Goal: Transaction & Acquisition: Purchase product/service

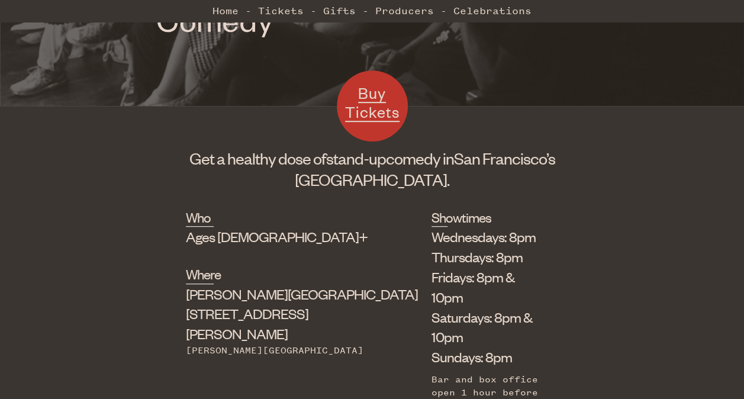
scroll to position [280, 0]
click at [432, 275] on li "Fridays: 8pm & 10pm" at bounding box center [486, 286] width 109 height 40
drag, startPoint x: 412, startPoint y: 275, endPoint x: 438, endPoint y: 341, distance: 70.7
click at [438, 372] on div "Bar and box office open 1 hour before showtime. Shows last 70-90 minutes." at bounding box center [486, 405] width 109 height 66
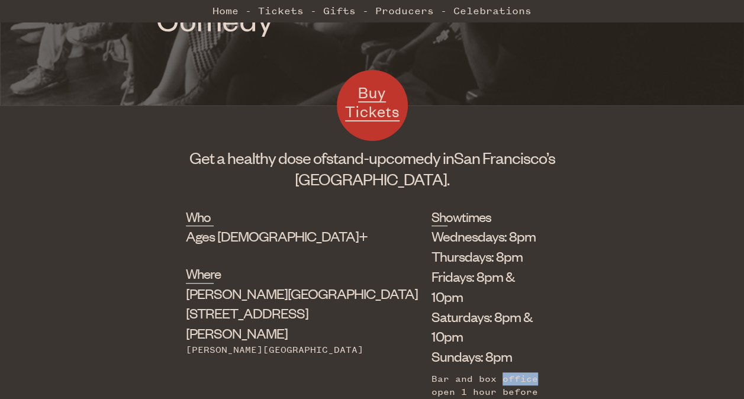
click at [438, 372] on div "Bar and box office open 1 hour before showtime. Shows last 70-90 minutes." at bounding box center [486, 405] width 109 height 66
drag, startPoint x: 438, startPoint y: 341, endPoint x: 426, endPoint y: 335, distance: 13.8
click at [432, 372] on div "Bar and box office open 1 hour before showtime. Shows last 70-90 minutes." at bounding box center [486, 405] width 109 height 66
click at [308, 307] on div "Who Ages 18+ Where Shelton Theater 533 Sutter St Powell Station Showtimes Wedne…" at bounding box center [372, 331] width 372 height 249
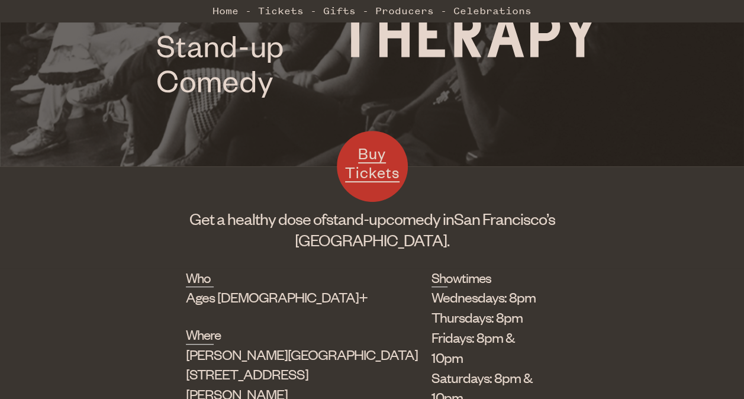
scroll to position [163, 0]
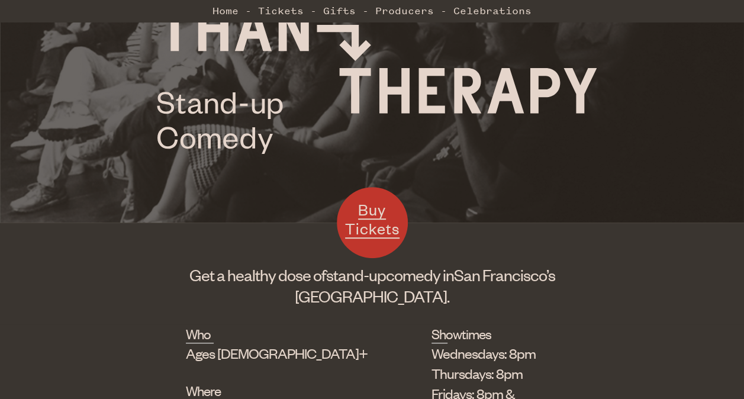
click at [391, 200] on link "Buy Tickets" at bounding box center [372, 222] width 71 height 71
